Goal: Information Seeking & Learning: Learn about a topic

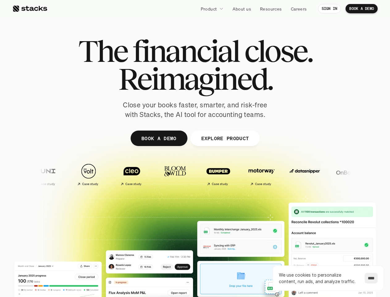
click at [195, 148] on div at bounding box center [195, 151] width 371 height 278
click at [212, 9] on p "Product" at bounding box center [209, 9] width 16 height 6
click at [287, 174] on img at bounding box center [305, 171] width 36 height 26
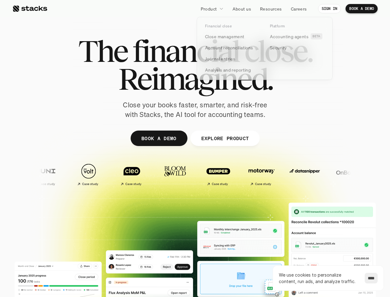
click at [330, 174] on img at bounding box center [348, 171] width 36 height 26
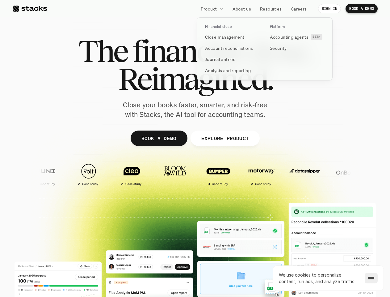
click at [373, 174] on img at bounding box center [391, 171] width 36 height 26
click at [305, 174] on div "Case study Case study Case study Case study Case study" at bounding box center [304, 174] width 559 height 28
click at [369, 278] on input "****" at bounding box center [371, 277] width 13 height 11
